Goal: Task Accomplishment & Management: Use online tool/utility

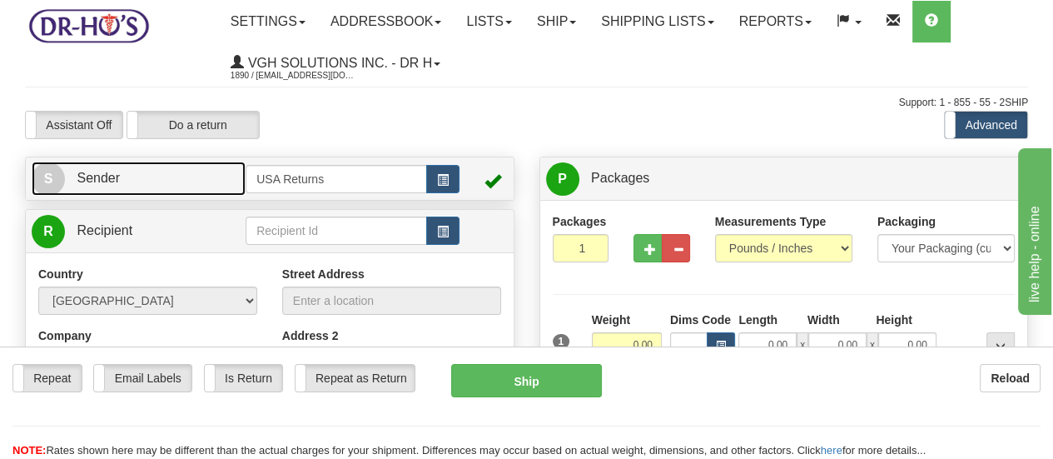
click at [52, 178] on span "S" at bounding box center [48, 178] width 33 height 33
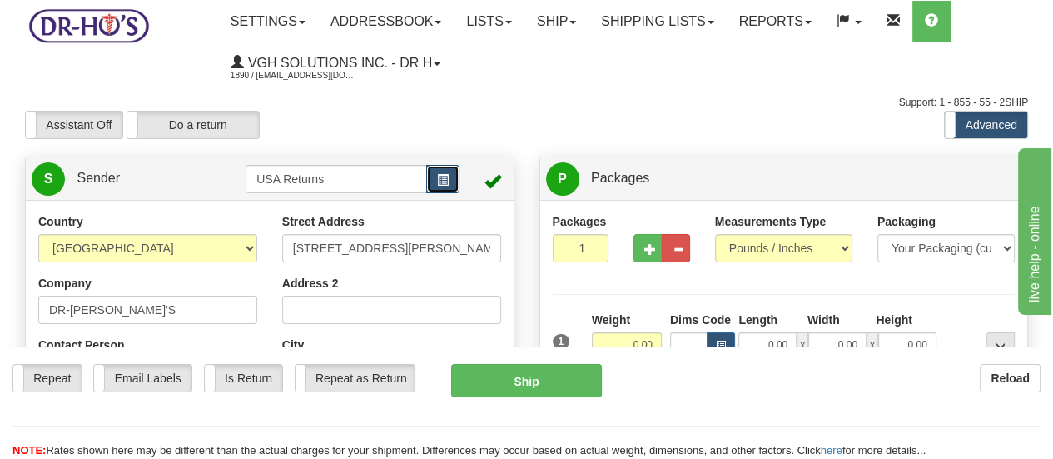
click at [446, 176] on span "button" at bounding box center [443, 180] width 12 height 11
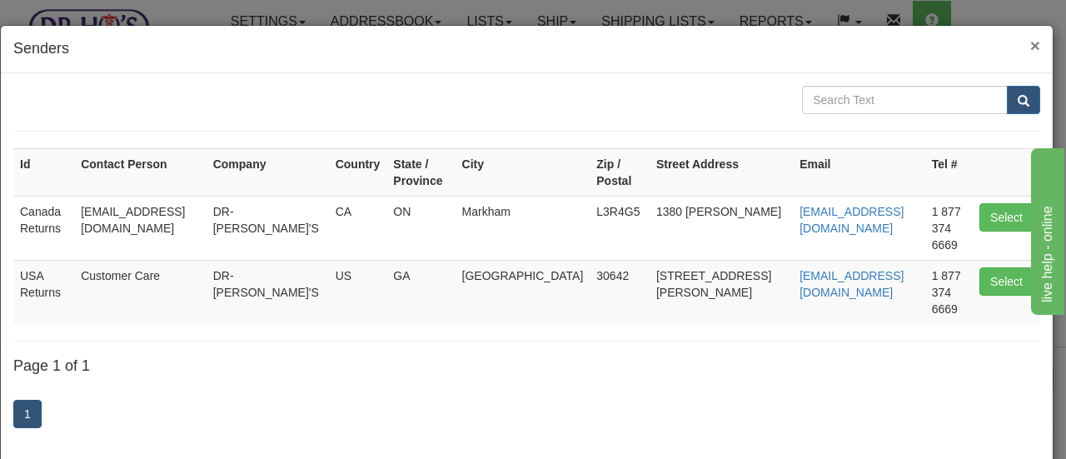
click at [1030, 46] on span "×" at bounding box center [1035, 45] width 10 height 19
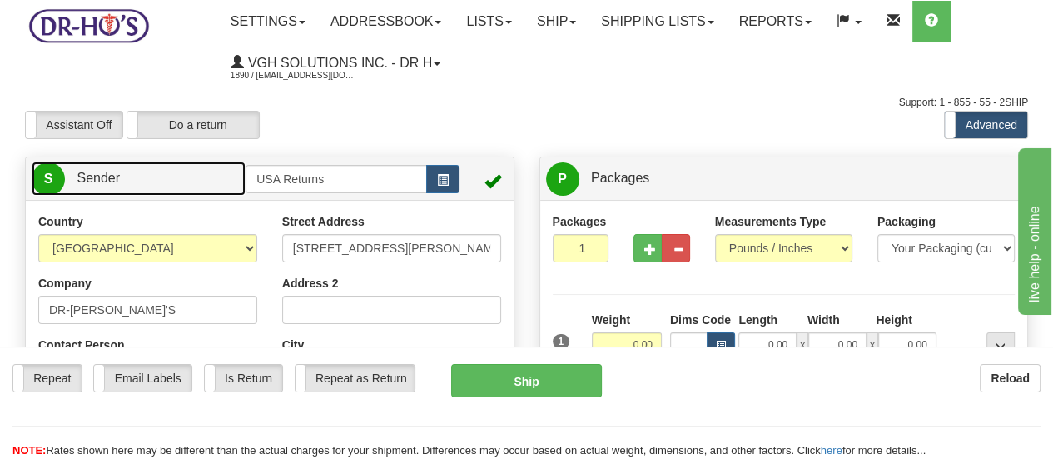
click at [53, 175] on span "S" at bounding box center [48, 178] width 33 height 33
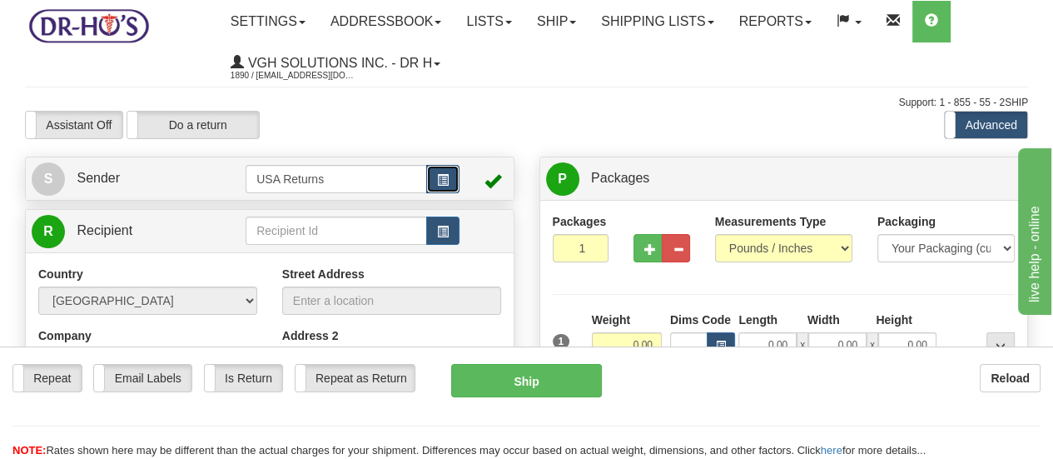
click at [444, 175] on span "button" at bounding box center [443, 180] width 12 height 11
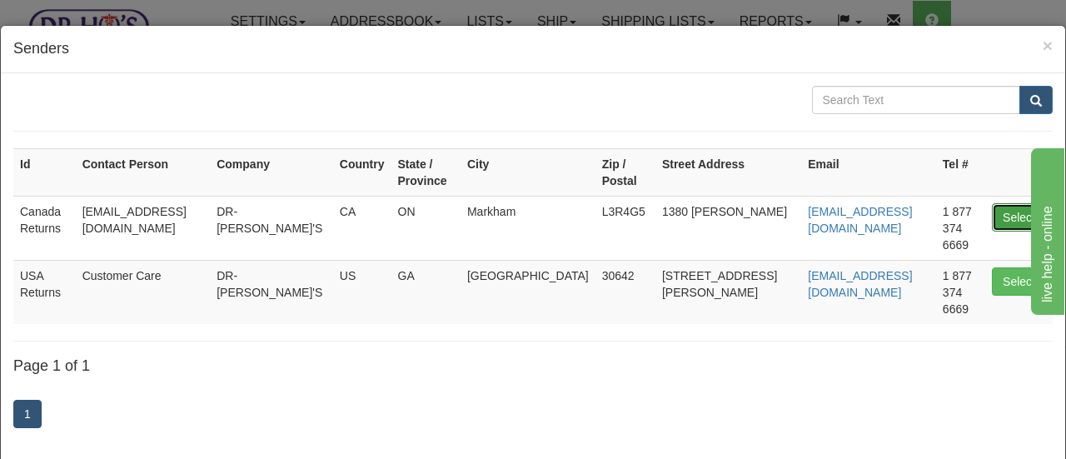
click at [1001, 203] on button "Select" at bounding box center [1019, 217] width 54 height 28
type input "Canada Returns"
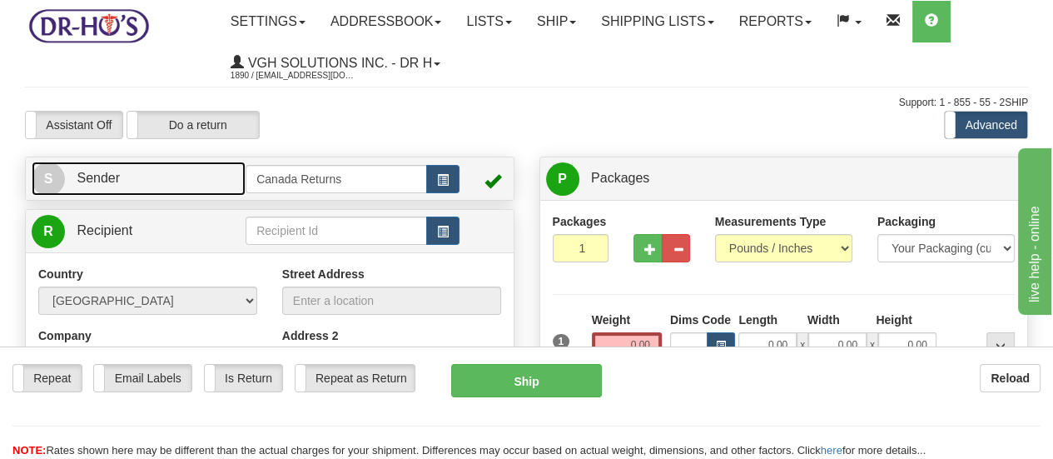
click at [51, 177] on span "S" at bounding box center [48, 178] width 33 height 33
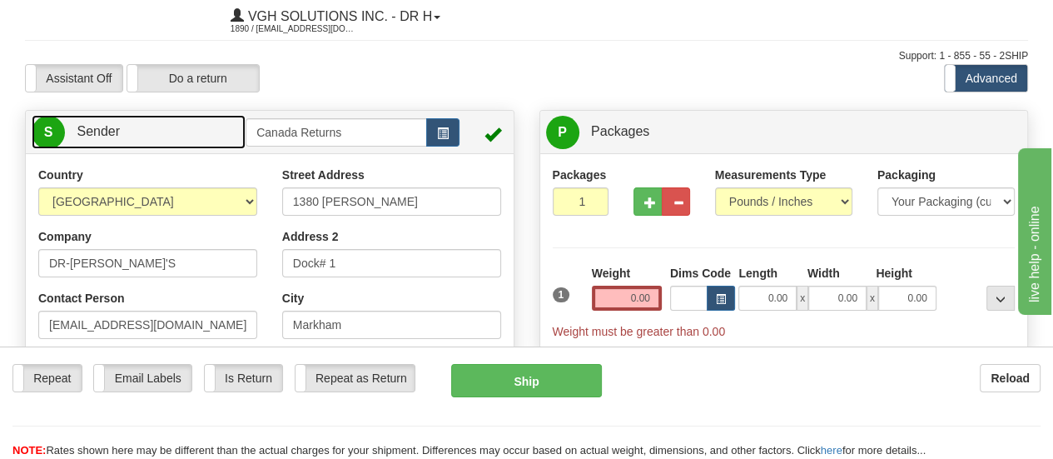
scroll to position [83, 0]
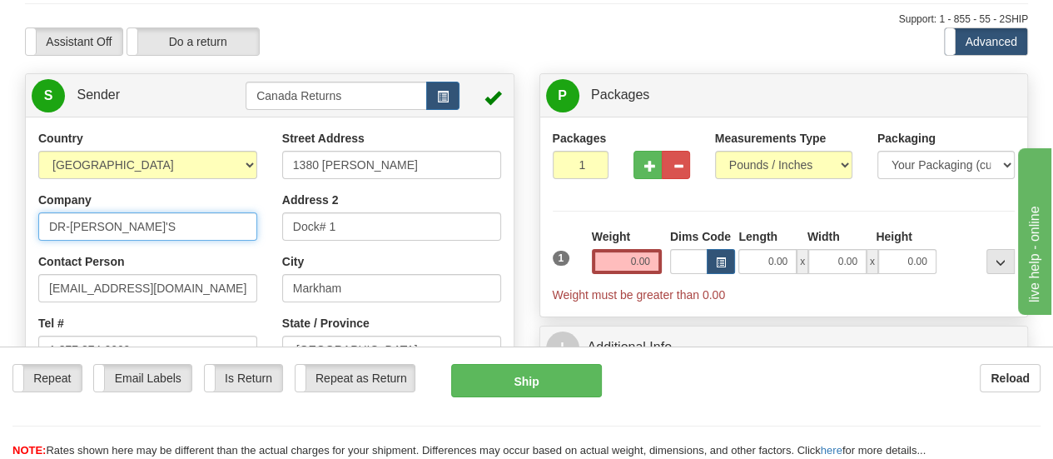
drag, startPoint x: 129, startPoint y: 232, endPoint x: 3, endPoint y: 216, distance: 126.7
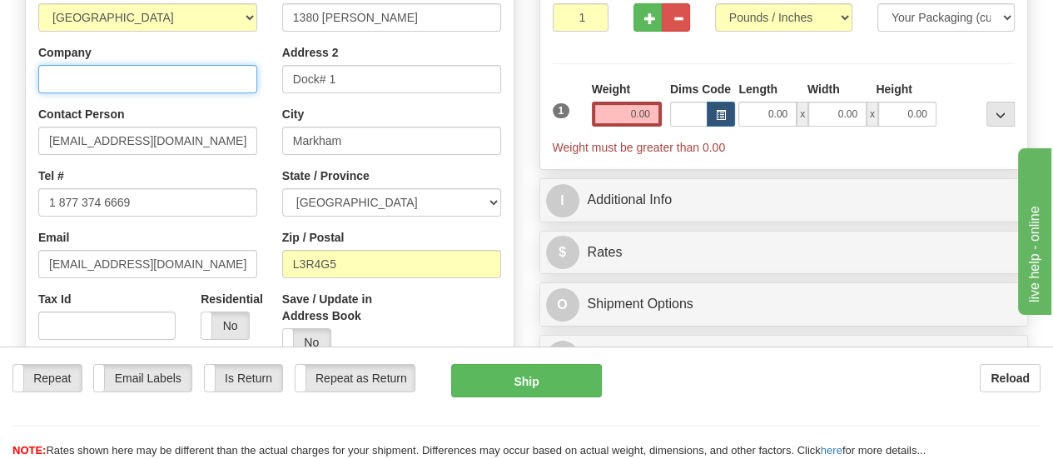
scroll to position [250, 0]
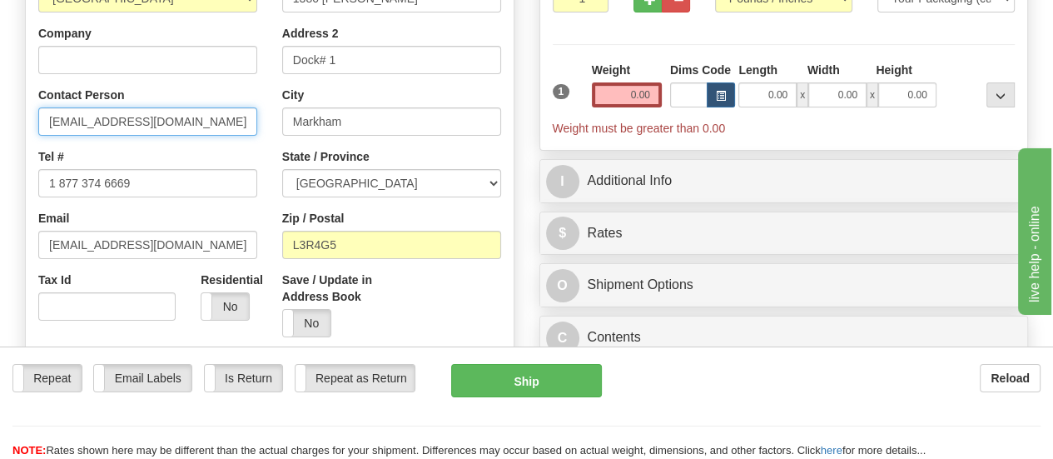
drag, startPoint x: 109, startPoint y: 107, endPoint x: 0, endPoint y: 92, distance: 110.2
click at [0, 92] on div "Toggle navigation Settings Shipping Preferences Fields Preferences New" at bounding box center [526, 456] width 1053 height 1412
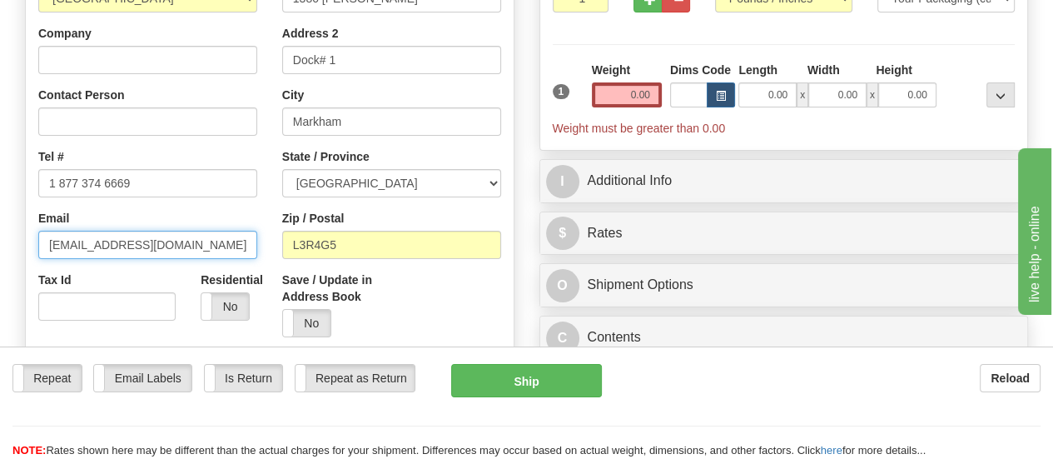
drag, startPoint x: 165, startPoint y: 241, endPoint x: 0, endPoint y: 192, distance: 171.8
click at [0, 192] on div "Toggle navigation Settings Shipping Preferences Fields Preferences New" at bounding box center [526, 456] width 1053 height 1412
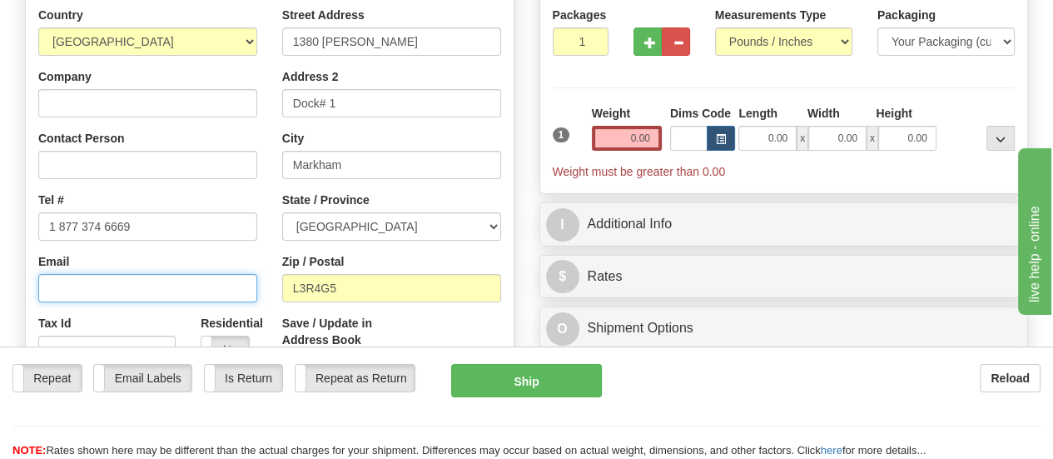
scroll to position [167, 0]
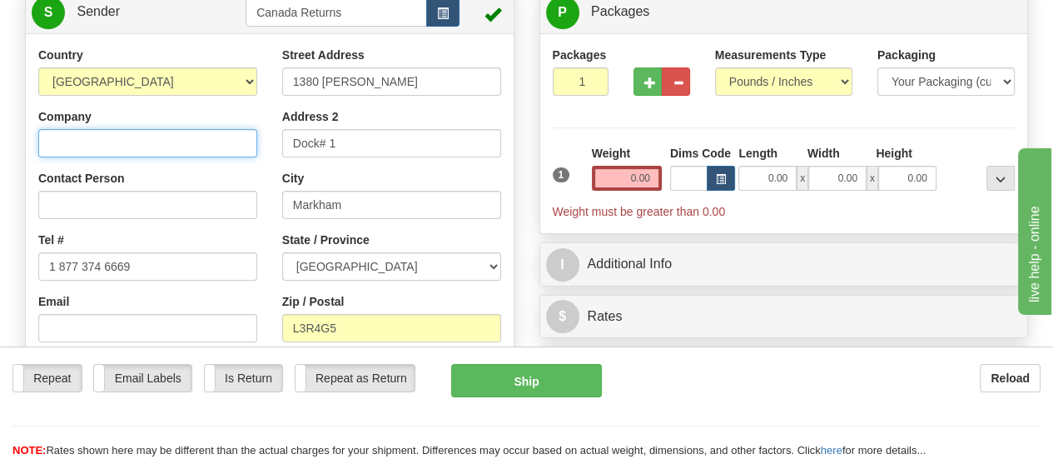
click at [198, 147] on input "Company" at bounding box center [147, 143] width 219 height 28
click at [194, 142] on input "Company" at bounding box center [147, 143] width 219 height 28
paste input "[PERSON_NAME]"
type input "[PERSON_NAME]"
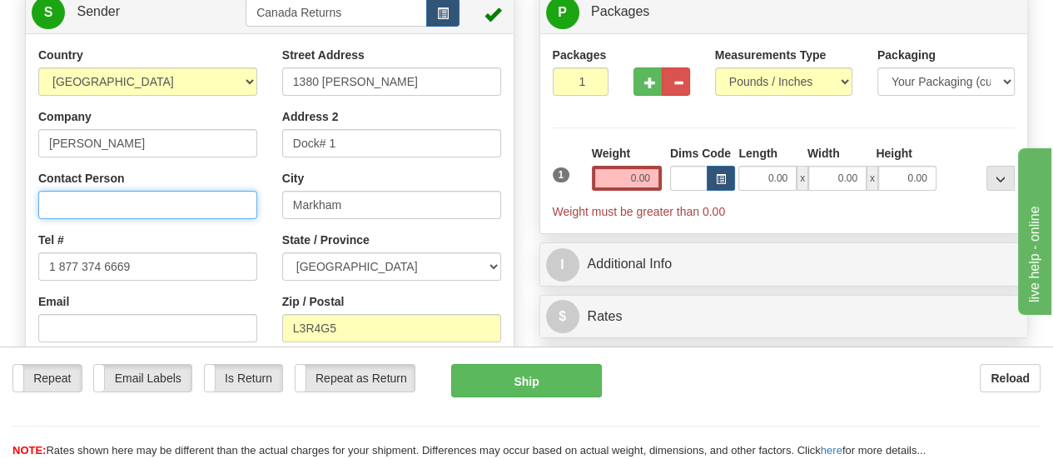
click at [212, 207] on input "Contact Person" at bounding box center [147, 205] width 219 height 28
paste input "[PERSON_NAME]"
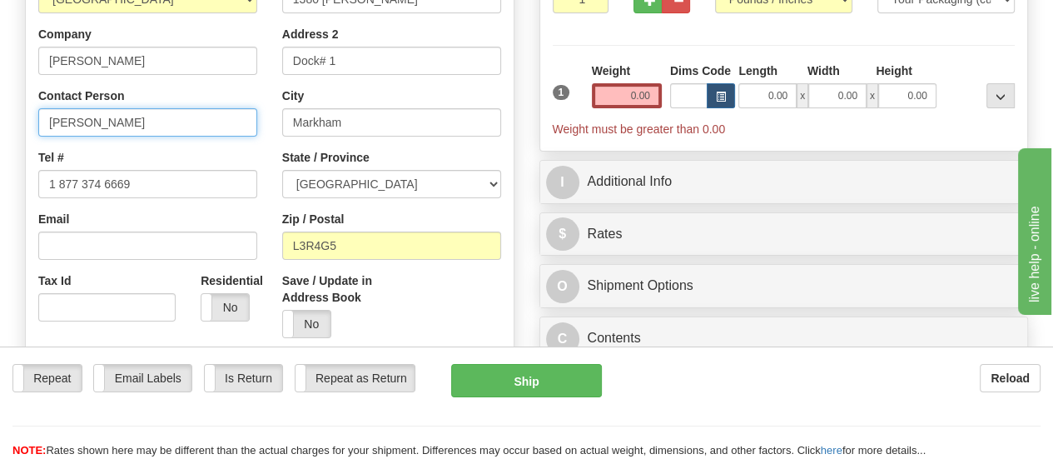
scroll to position [250, 0]
type input "[PERSON_NAME]"
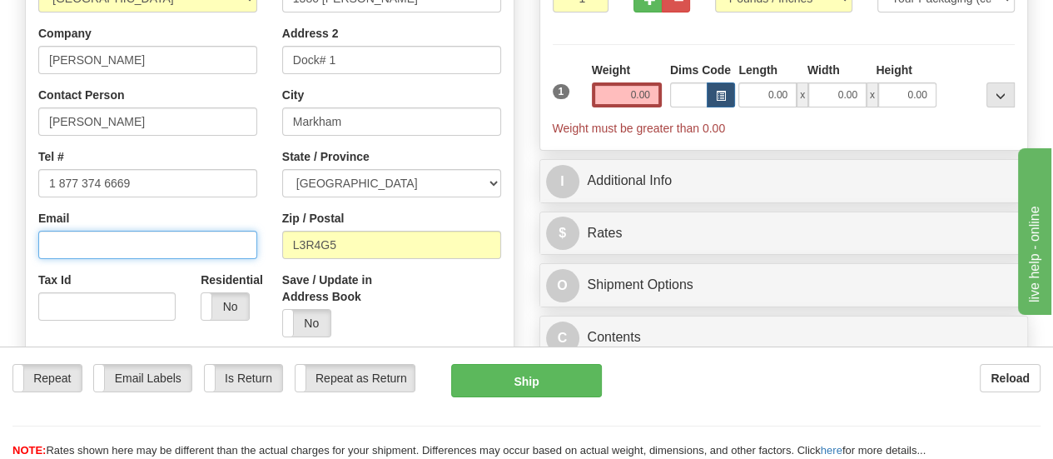
click at [208, 245] on input "Email" at bounding box center [147, 245] width 219 height 28
click at [213, 242] on input "Email" at bounding box center [147, 245] width 219 height 28
paste input "[EMAIL_ADDRESS][DOMAIN_NAME]"
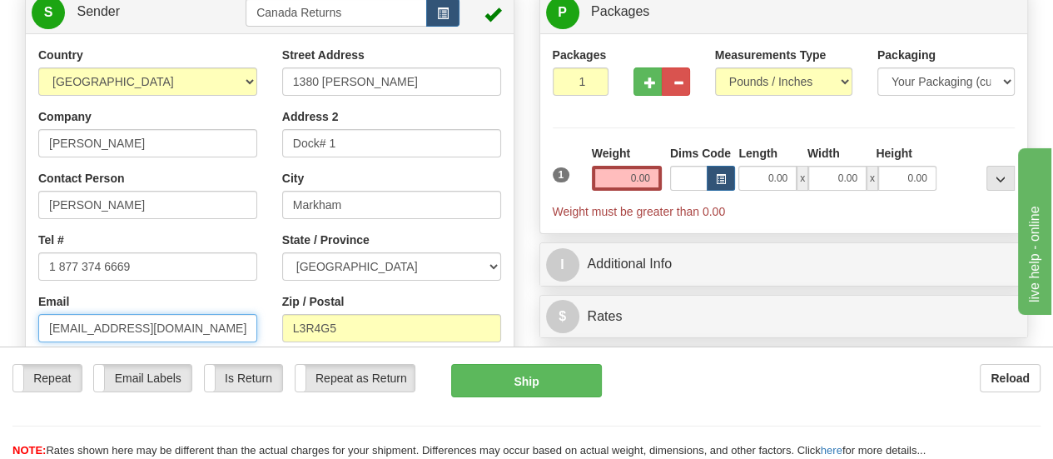
type input "[EMAIL_ADDRESS][DOMAIN_NAME]"
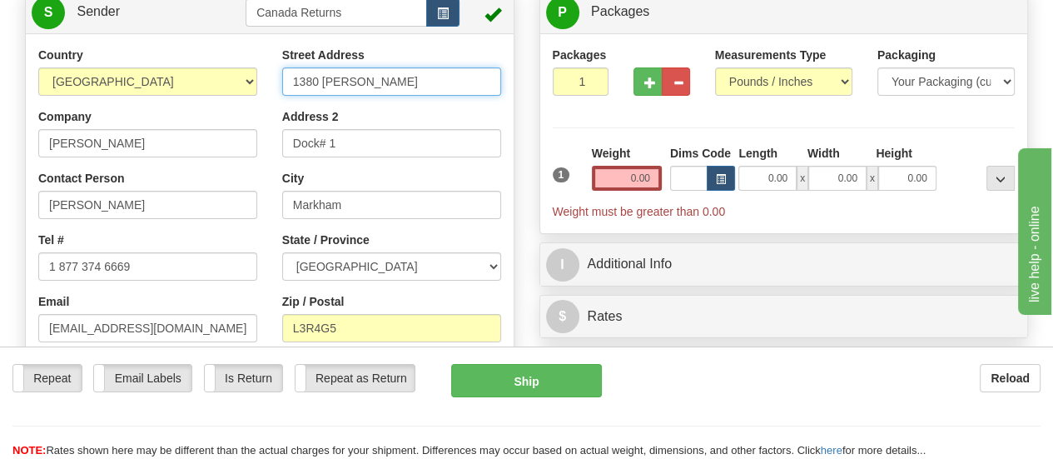
drag, startPoint x: 382, startPoint y: 89, endPoint x: 270, endPoint y: 87, distance: 112.4
click at [270, 87] on div "Street Address [STREET_ADDRESS][PERSON_NAME] Address 2 Dock# 1 City [GEOGRAPHIC…" at bounding box center [392, 240] width 244 height 386
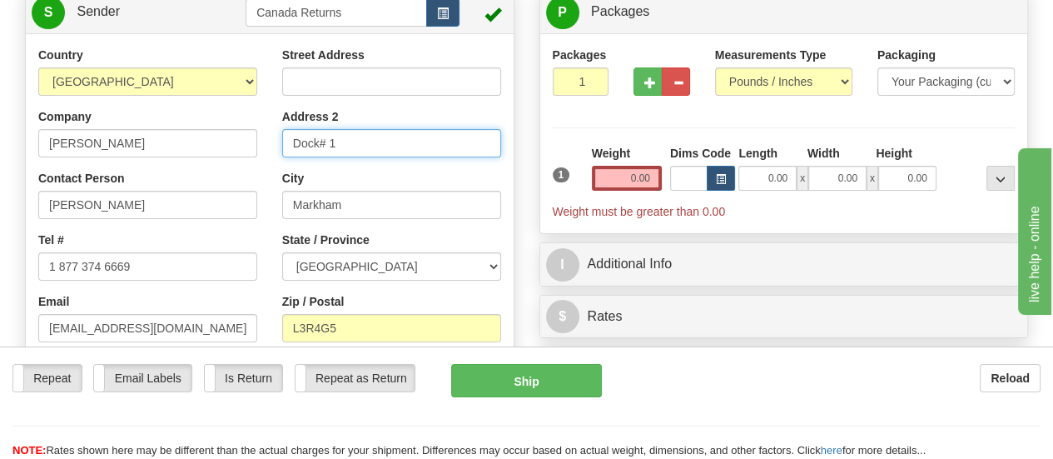
drag, startPoint x: 356, startPoint y: 139, endPoint x: 266, endPoint y: 158, distance: 92.0
click at [248, 148] on div "Country [GEOGRAPHIC_DATA] [GEOGRAPHIC_DATA] [GEOGRAPHIC_DATA] [GEOGRAPHIC_DATA]…" at bounding box center [270, 277] width 488 height 461
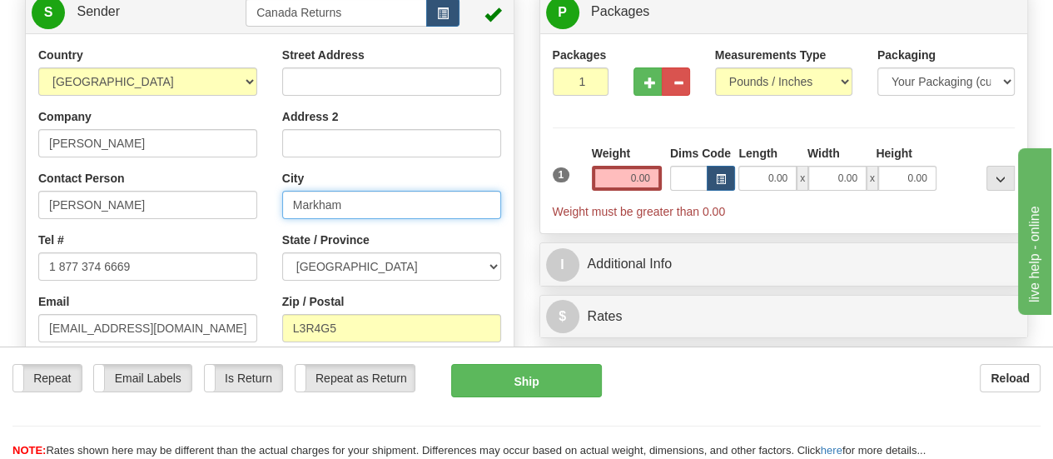
drag, startPoint x: 366, startPoint y: 206, endPoint x: 263, endPoint y: 205, distance: 102.4
click at [263, 205] on div "Country [GEOGRAPHIC_DATA] [GEOGRAPHIC_DATA] [GEOGRAPHIC_DATA] [GEOGRAPHIC_DATA]…" at bounding box center [270, 277] width 488 height 461
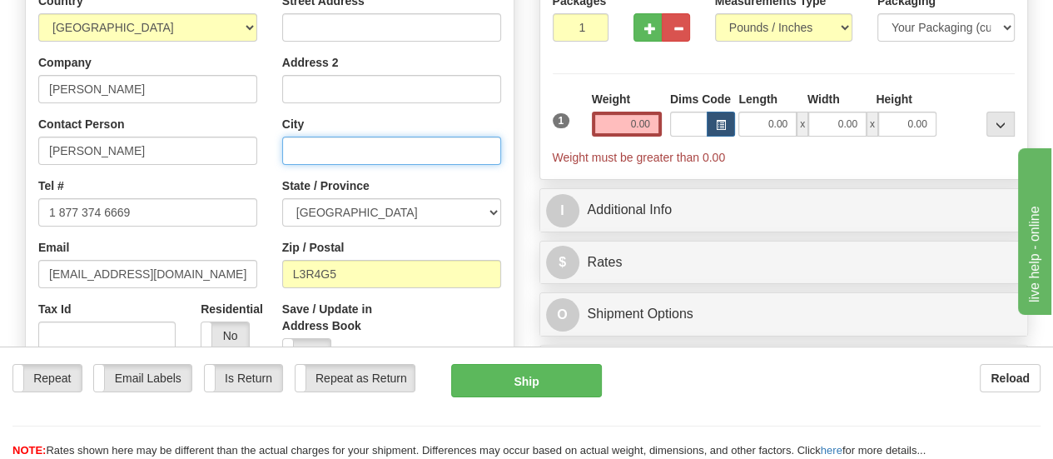
scroll to position [250, 0]
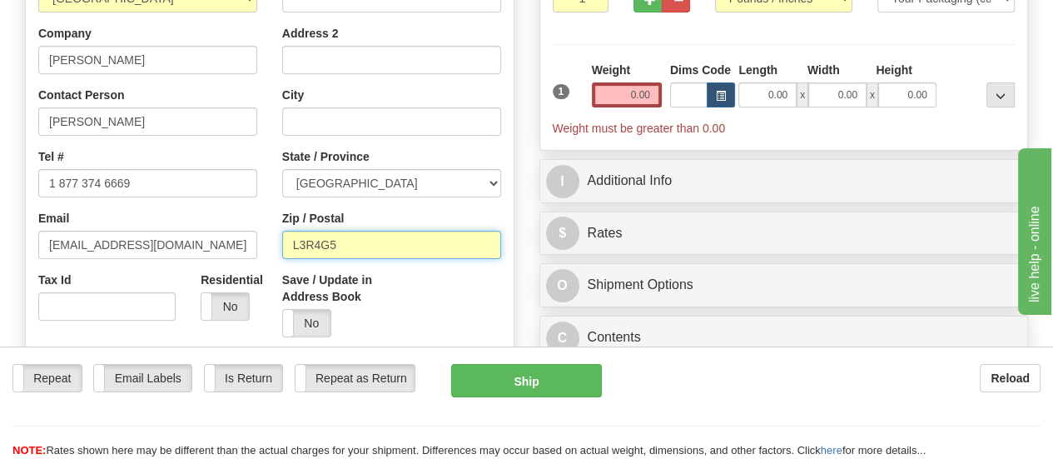
drag, startPoint x: 386, startPoint y: 253, endPoint x: 283, endPoint y: 243, distance: 102.9
click at [283, 243] on input "L3R4G5" at bounding box center [391, 245] width 219 height 28
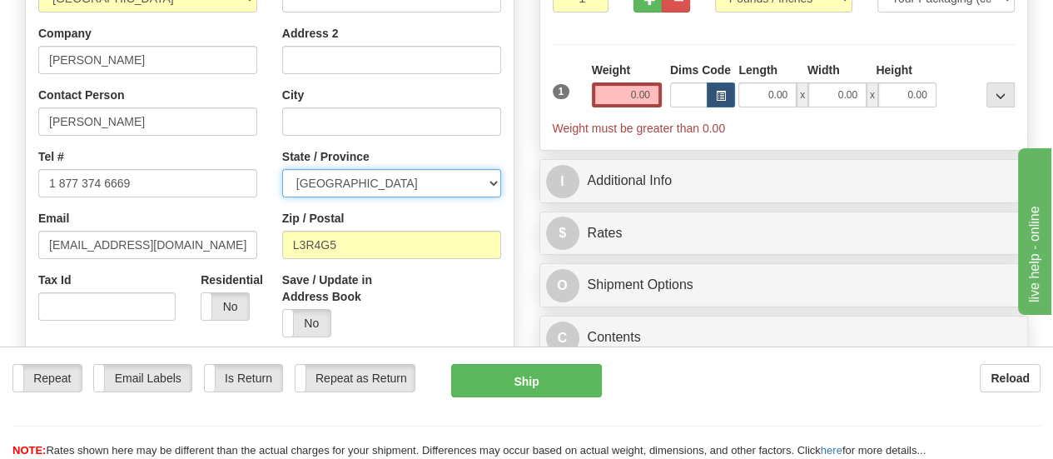
click at [494, 186] on select "[GEOGRAPHIC_DATA] [GEOGRAPHIC_DATA] [GEOGRAPHIC_DATA] [GEOGRAPHIC_DATA] [GEOGRA…" at bounding box center [391, 183] width 219 height 28
select select "AB"
click at [282, 170] on select "[GEOGRAPHIC_DATA] [GEOGRAPHIC_DATA] [GEOGRAPHIC_DATA] [GEOGRAPHIC_DATA] [GEOGRA…" at bounding box center [391, 183] width 219 height 28
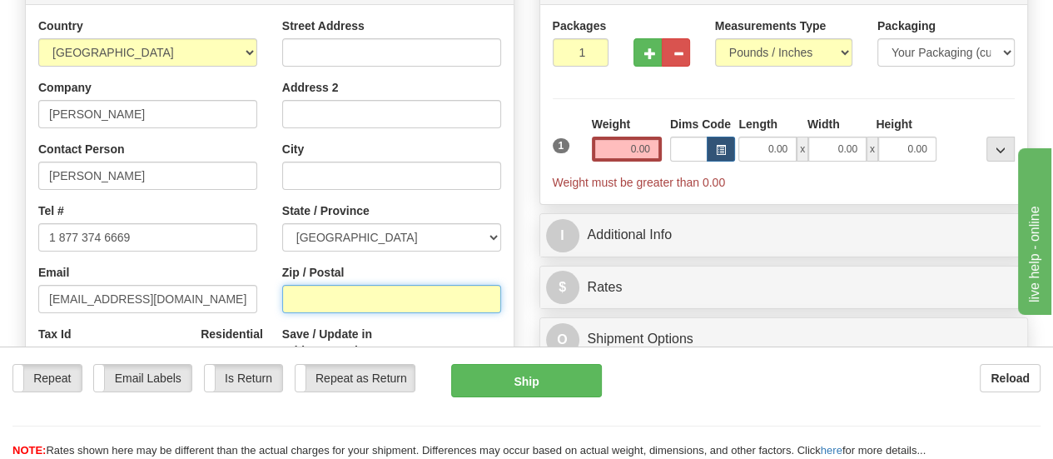
scroll to position [167, 0]
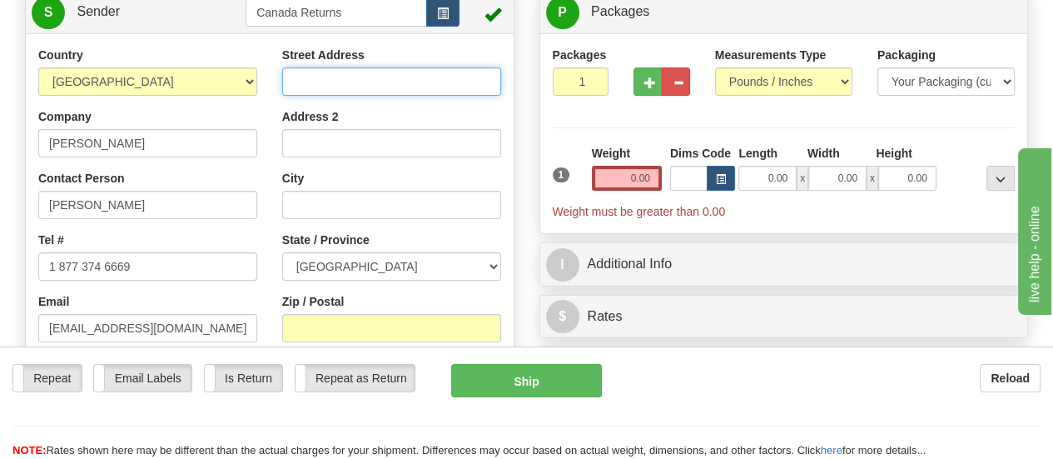
click at [439, 84] on input "Street Address" at bounding box center [391, 81] width 219 height 28
paste input "[STREET_ADDRESS]"
type input "[STREET_ADDRESS]"
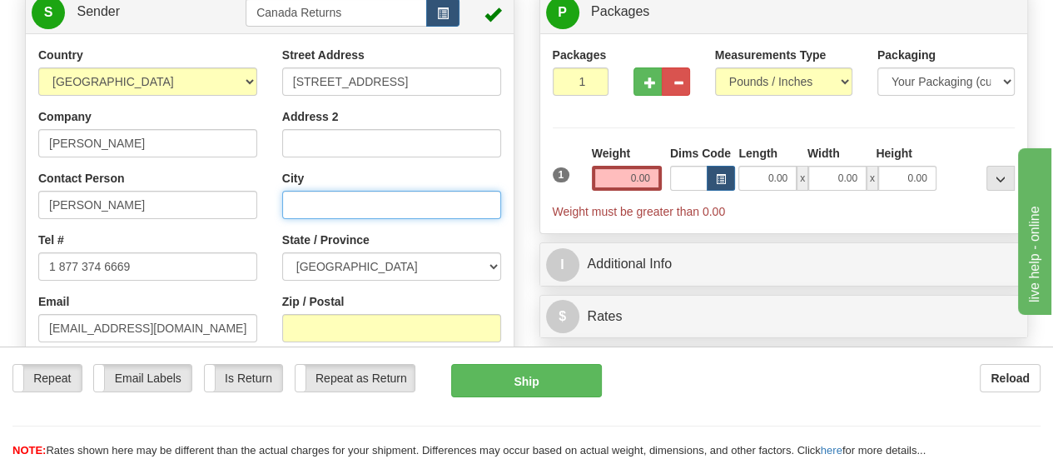
scroll to position [0, 0]
click at [426, 199] on input "City" at bounding box center [391, 205] width 219 height 28
paste input "[STREET_ADDRESS]"
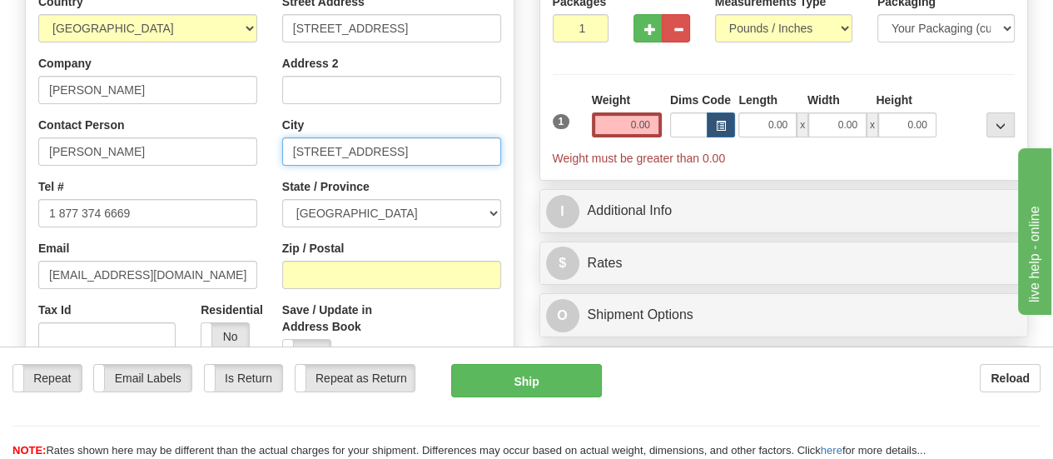
scroll to position [250, 0]
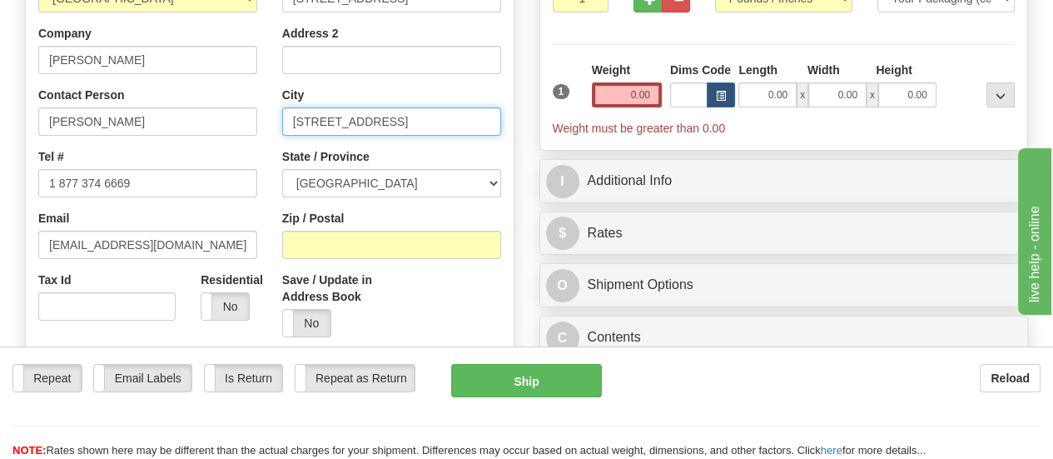
type input "[STREET_ADDRESS]"
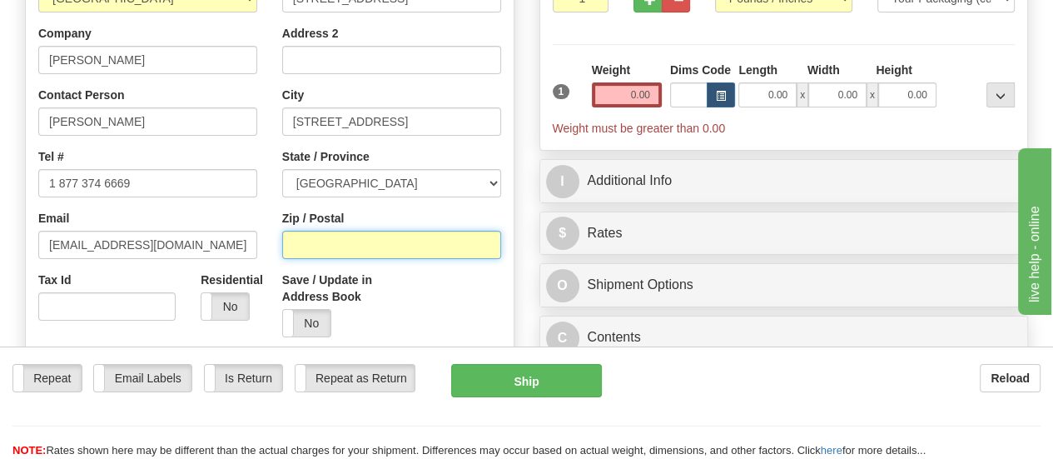
scroll to position [0, 0]
click at [455, 247] on input "Zip / Postal" at bounding box center [391, 245] width 219 height 28
paste input "[STREET_ADDRESS]"
drag, startPoint x: 406, startPoint y: 249, endPoint x: 241, endPoint y: 241, distance: 165.1
click at [241, 241] on div "Country [GEOGRAPHIC_DATA] [GEOGRAPHIC_DATA] [GEOGRAPHIC_DATA] [GEOGRAPHIC_DATA]…" at bounding box center [270, 193] width 488 height 461
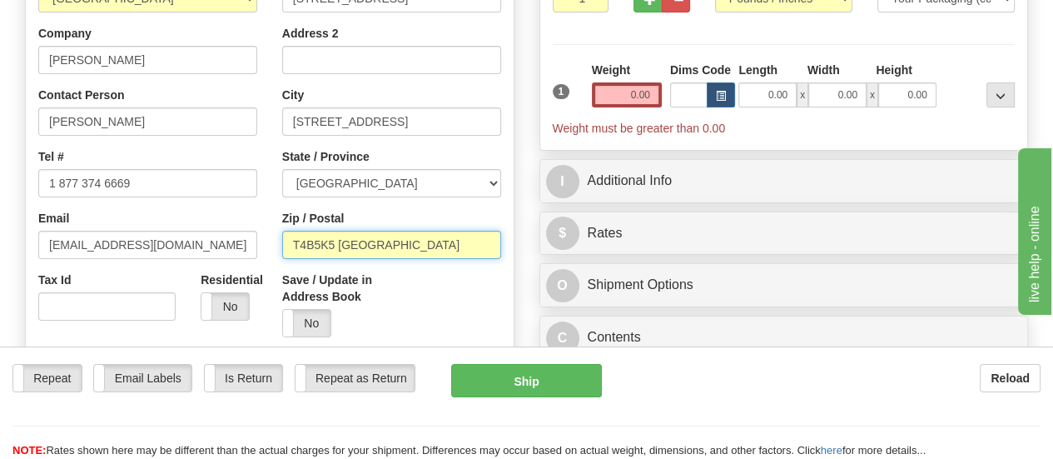
click at [413, 247] on input "T4B5K5 [GEOGRAPHIC_DATA]" at bounding box center [391, 245] width 219 height 28
type input "T4B5K5"
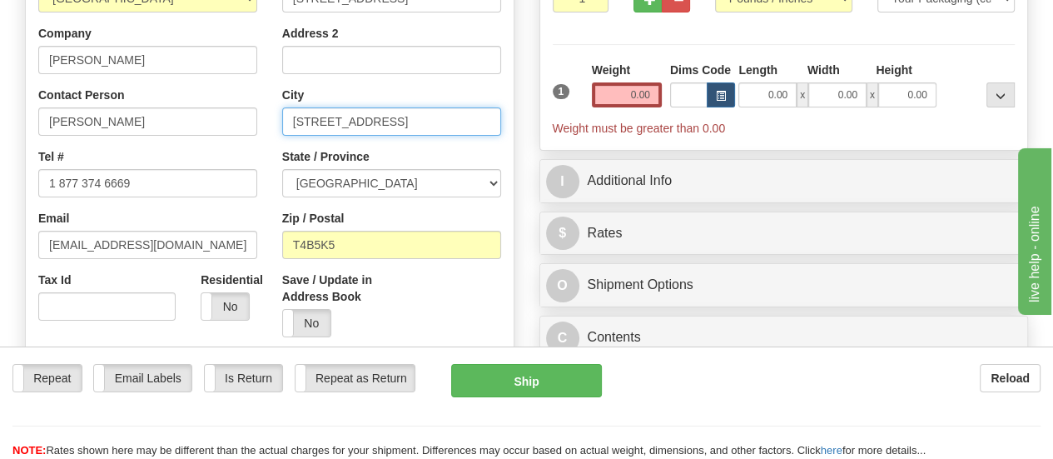
drag, startPoint x: 475, startPoint y: 119, endPoint x: 172, endPoint y: 113, distance: 303.2
click at [172, 113] on div "Country [GEOGRAPHIC_DATA] [GEOGRAPHIC_DATA] [GEOGRAPHIC_DATA] [GEOGRAPHIC_DATA]…" at bounding box center [270, 193] width 488 height 461
drag, startPoint x: 328, startPoint y: 122, endPoint x: 479, endPoint y: 122, distance: 150.7
click at [479, 122] on input "Airdrie Alberta T4B5K5 [GEOGRAPHIC_DATA]" at bounding box center [391, 121] width 219 height 28
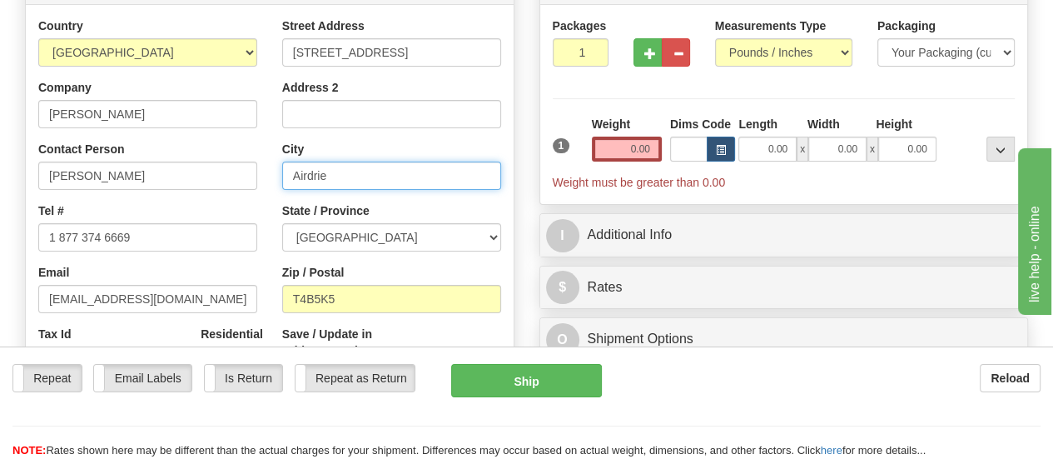
scroll to position [167, 0]
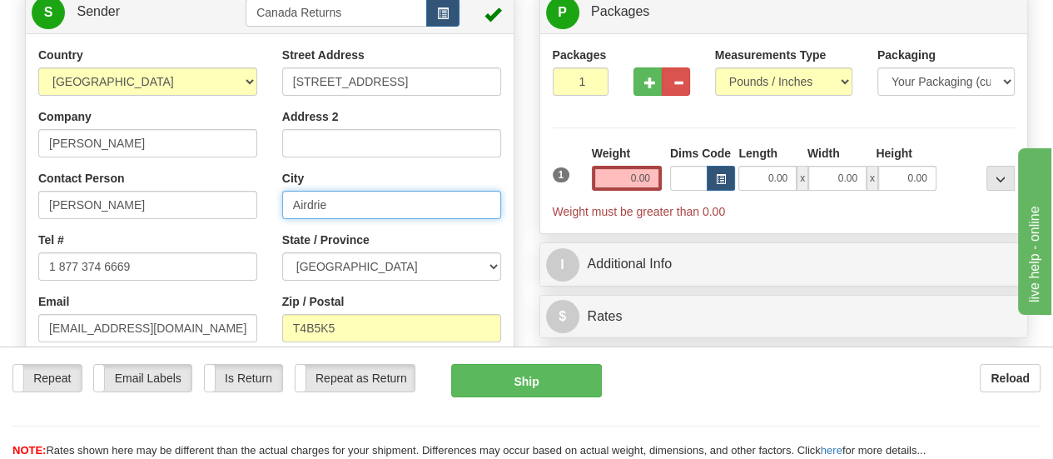
type input "Airdrie"
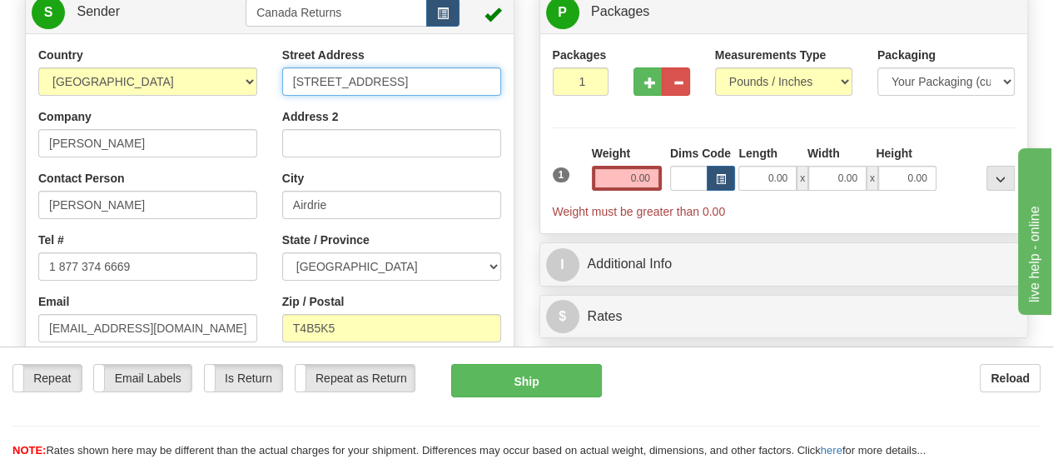
scroll to position [0, 147]
drag, startPoint x: 476, startPoint y: 85, endPoint x: 515, endPoint y: 84, distance: 39.1
click at [514, 84] on div "Country [GEOGRAPHIC_DATA] [GEOGRAPHIC_DATA] [GEOGRAPHIC_DATA] [GEOGRAPHIC_DATA]…" at bounding box center [270, 277] width 488 height 461
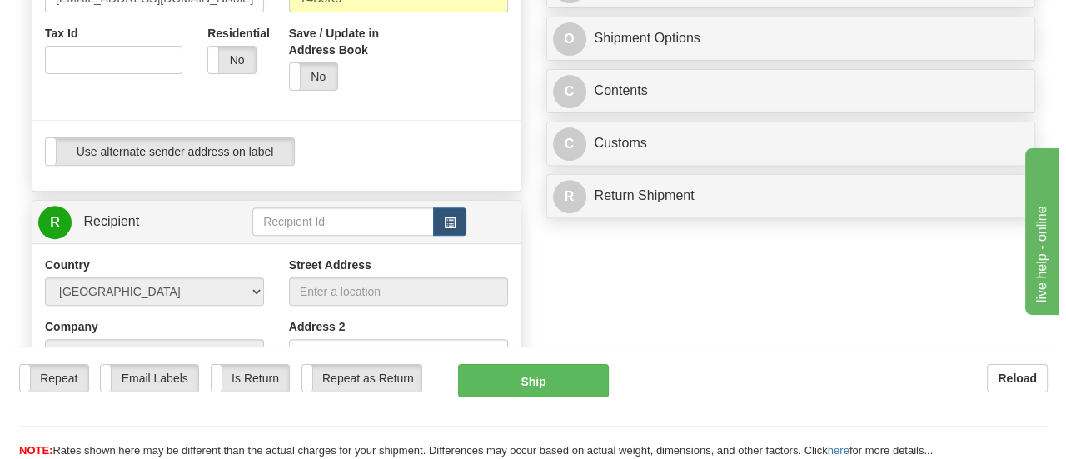
scroll to position [500, 0]
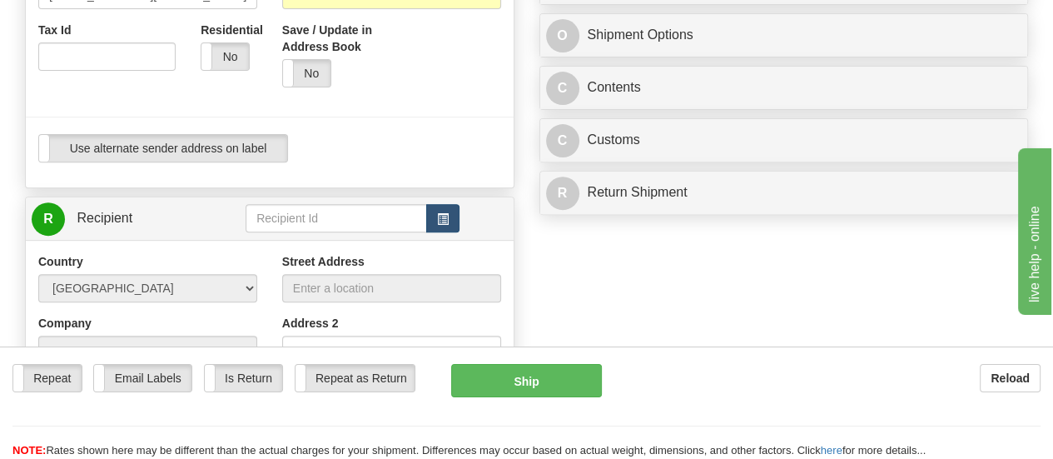
type input "[STREET_ADDRESS]"
click at [446, 227] on button "button" at bounding box center [442, 218] width 33 height 28
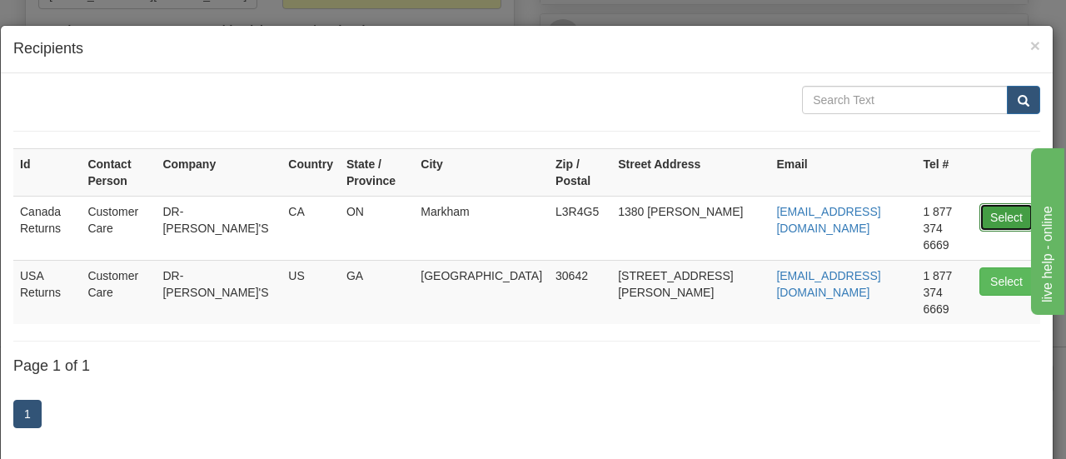
click at [996, 205] on button "Select" at bounding box center [1006, 217] width 54 height 28
type input "Canada Returns"
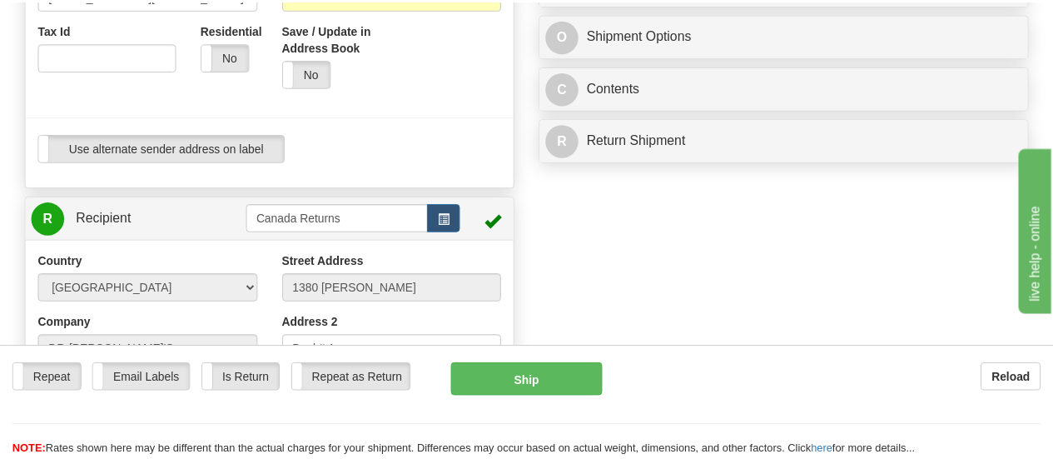
scroll to position [116, 0]
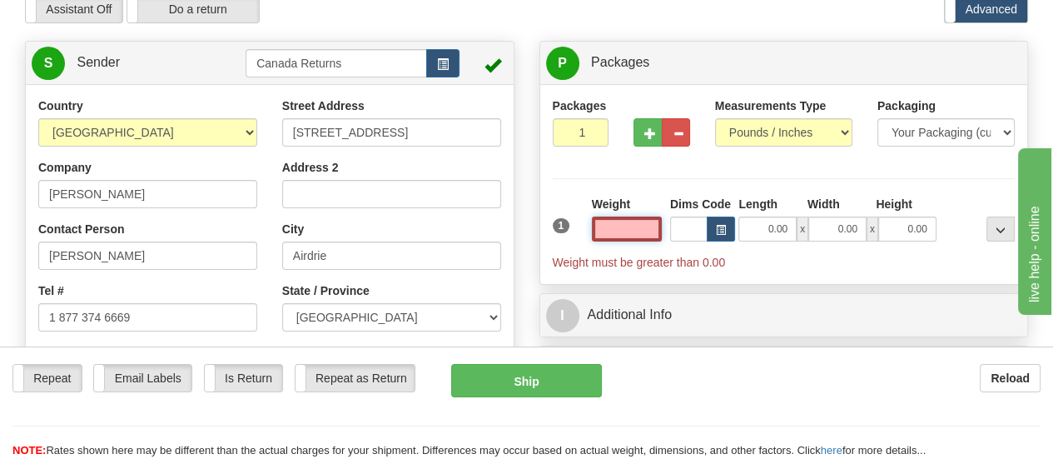
click at [650, 228] on input "text" at bounding box center [627, 229] width 70 height 25
click at [651, 226] on input "text" at bounding box center [627, 229] width 70 height 25
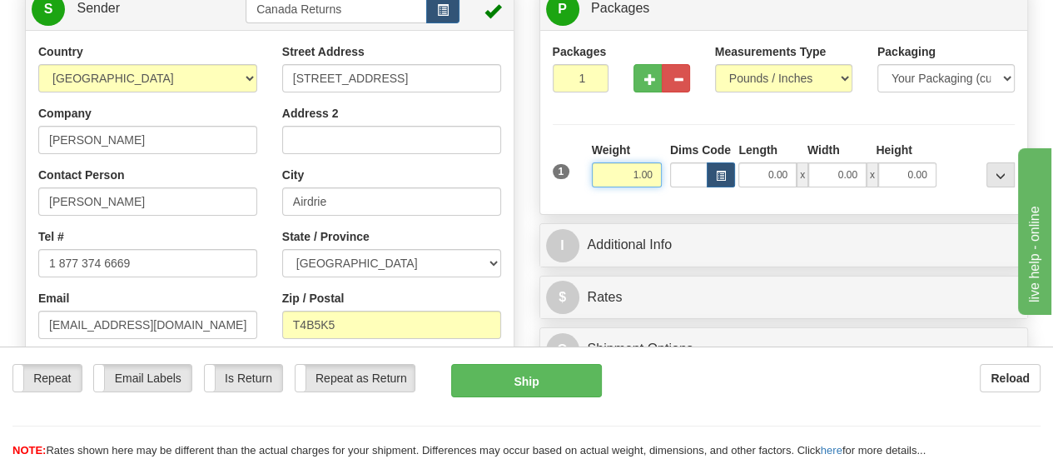
scroll to position [199, 0]
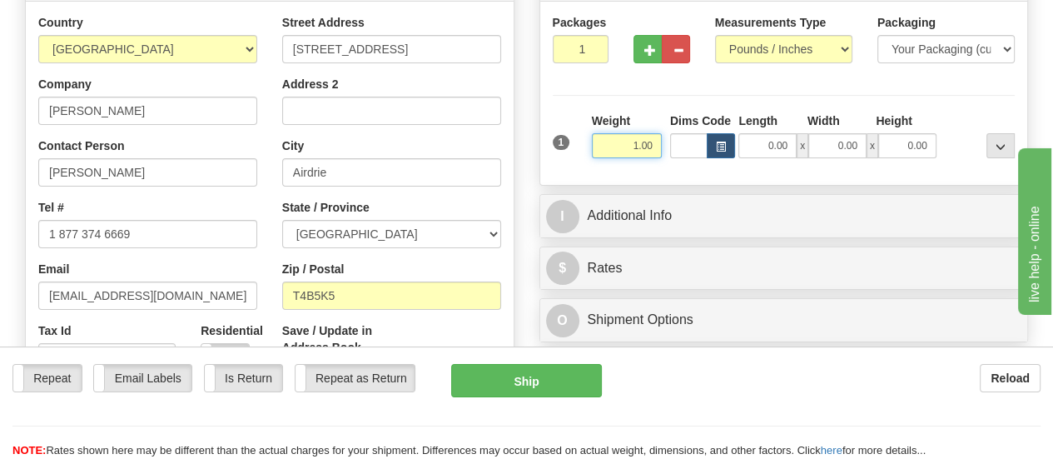
type input "1.00"
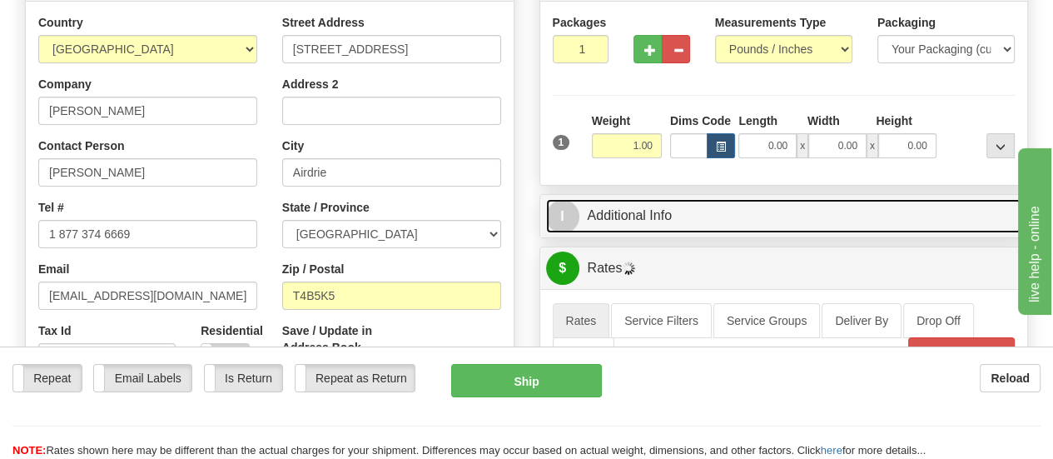
click at [634, 218] on link "I Additional Info" at bounding box center [784, 216] width 476 height 34
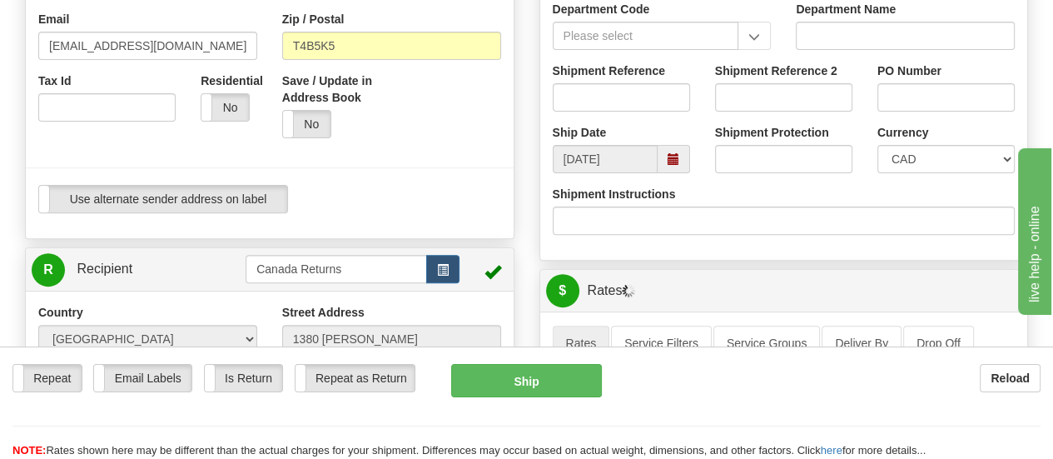
scroll to position [366, 0]
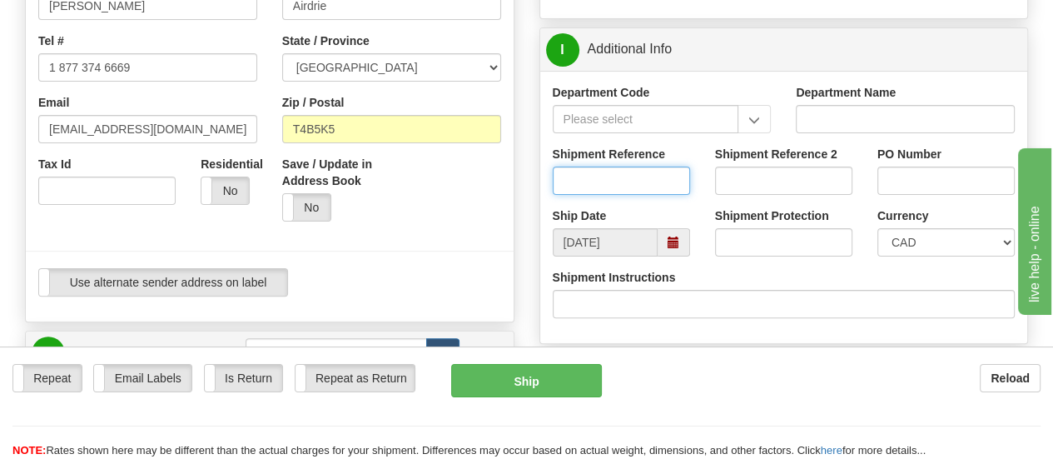
click at [646, 182] on input "Shipment Reference" at bounding box center [621, 181] width 137 height 28
click at [597, 179] on input "Shipment Reference" at bounding box center [621, 181] width 137 height 28
paste input "1187387"
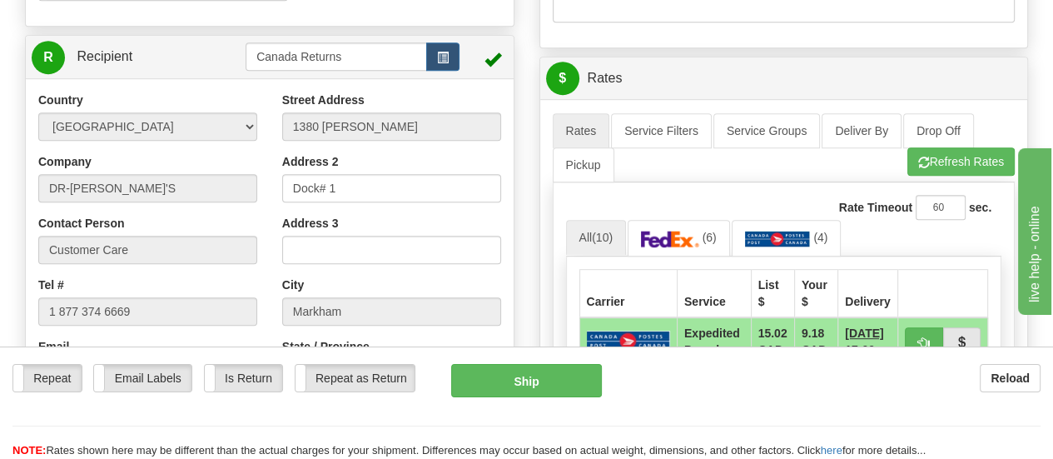
scroll to position [699, 0]
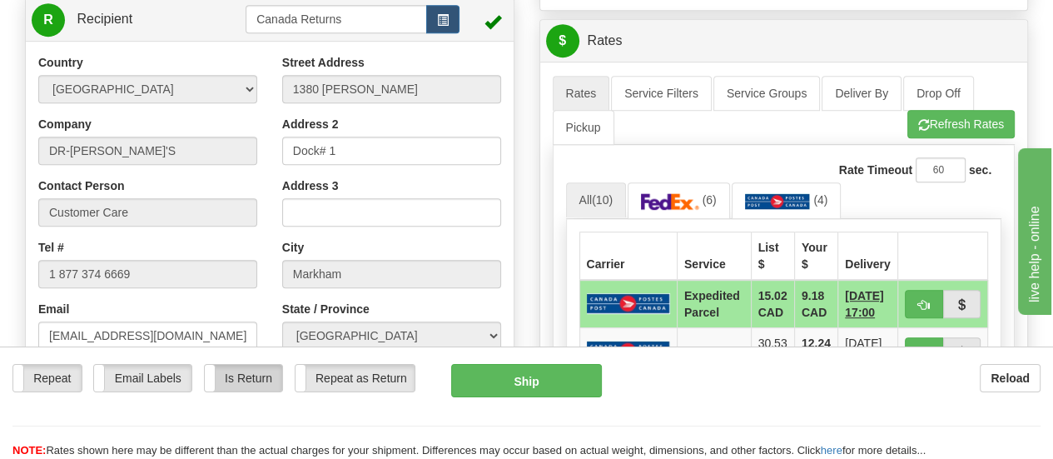
type input "1187387"
click at [239, 365] on label "Is Return" at bounding box center [243, 378] width 77 height 27
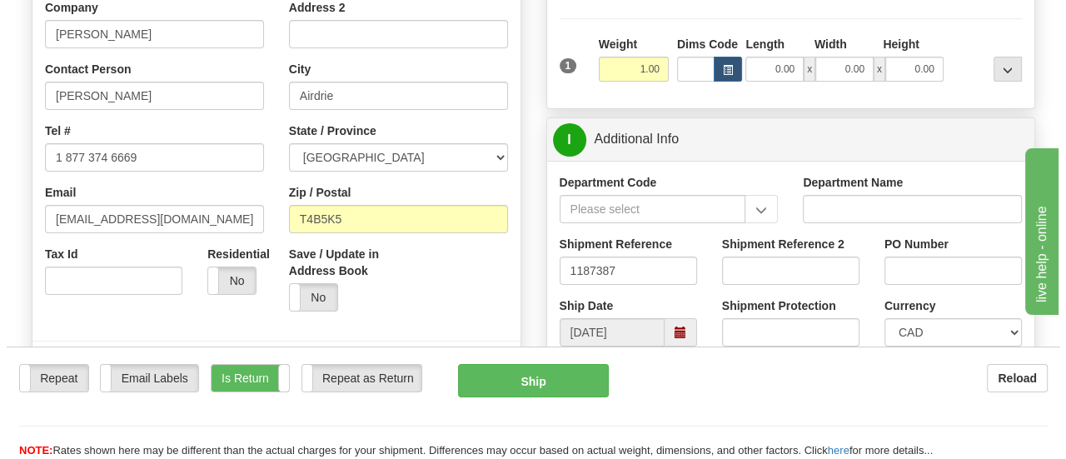
scroll to position [366, 0]
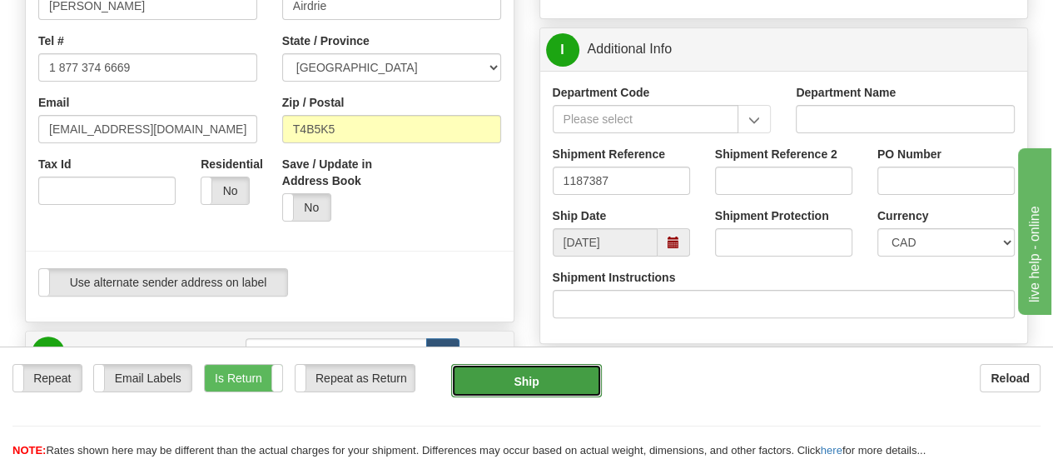
click at [531, 364] on button "Ship" at bounding box center [526, 380] width 151 height 33
type input "DOM.EP"
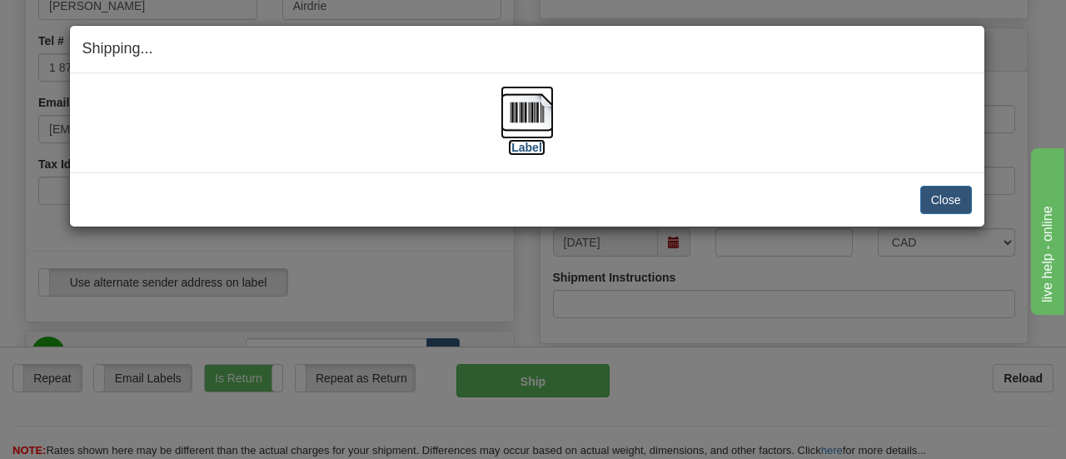
click at [528, 146] on label "[Label]" at bounding box center [527, 147] width 38 height 17
